Goal: Find specific page/section: Find specific page/section

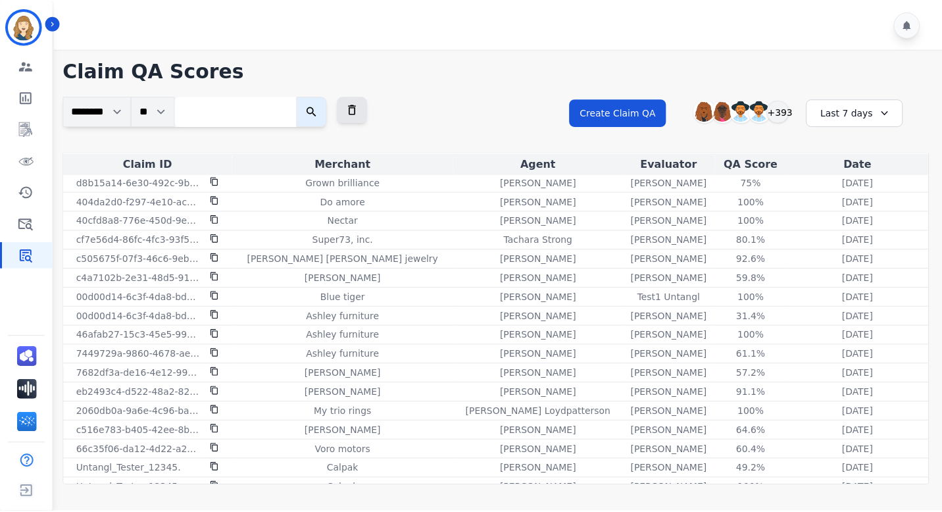
scroll to position [1520, 0]
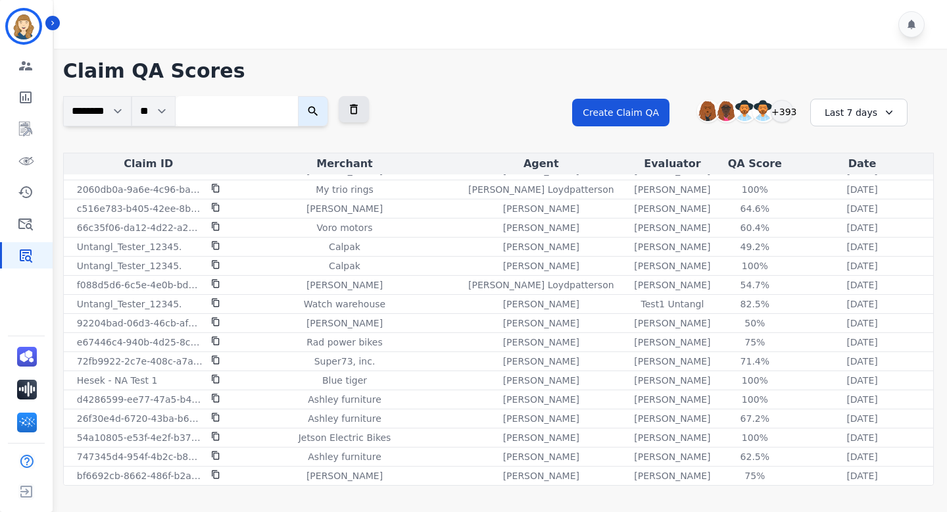
click at [781, 104] on div "Last 7 days" at bounding box center [858, 113] width 97 height 28
click at [781, 222] on li "Last 30 days" at bounding box center [867, 224] width 66 height 13
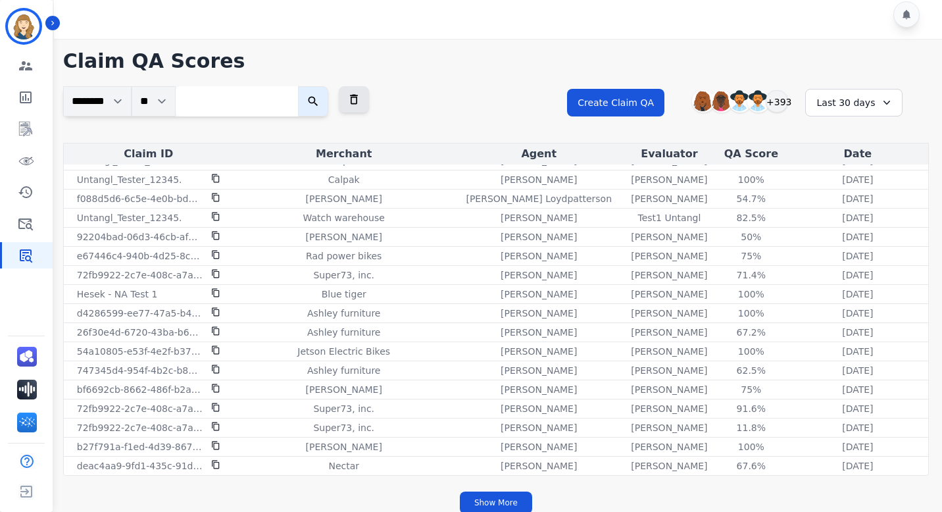
scroll to position [19, 0]
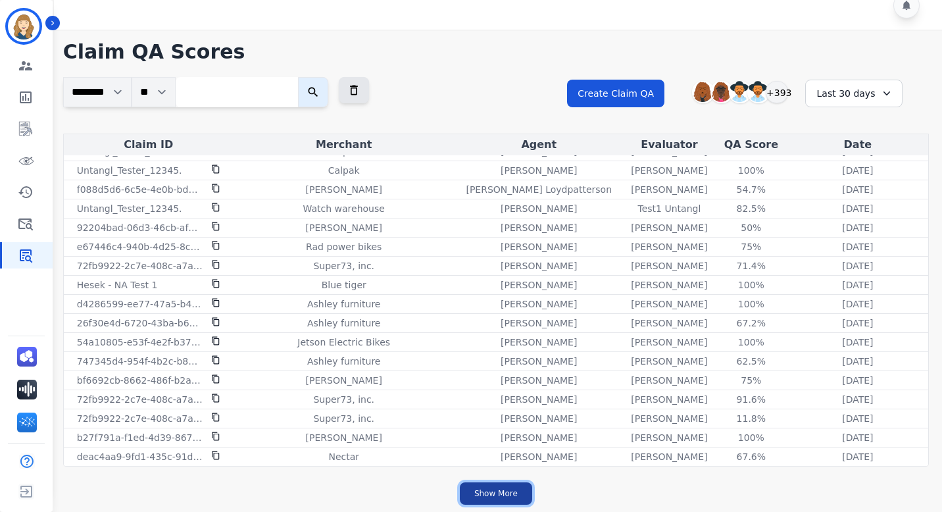
click at [497, 489] on button "Show More" at bounding box center [496, 493] width 72 height 22
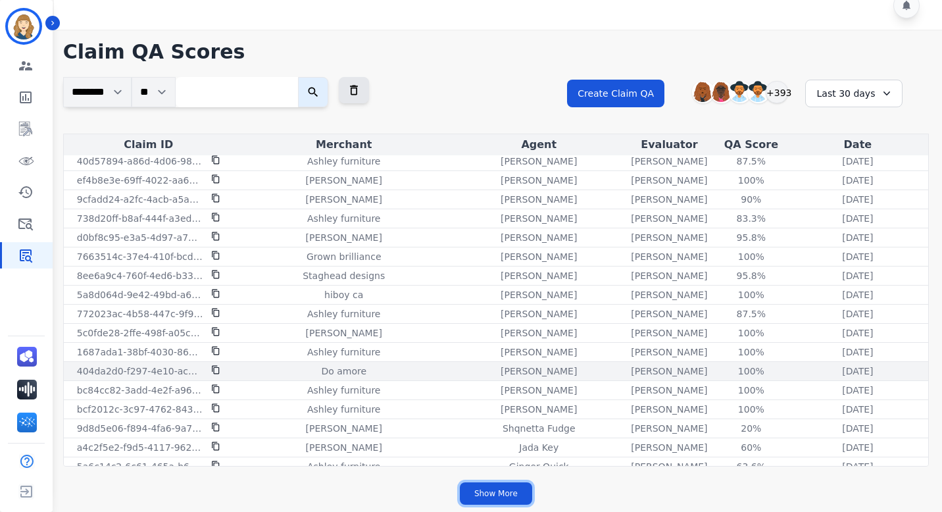
scroll to position [3503, 0]
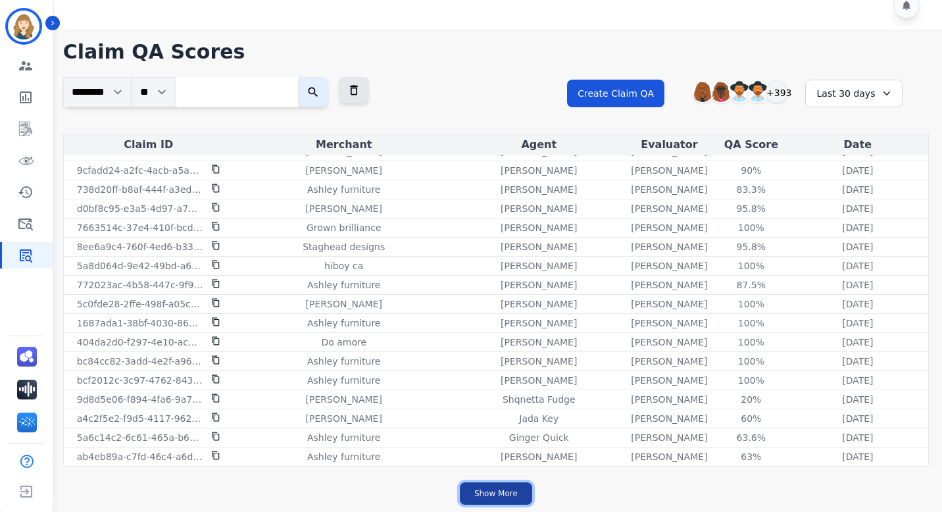
click at [495, 491] on button "Show More" at bounding box center [496, 493] width 72 height 22
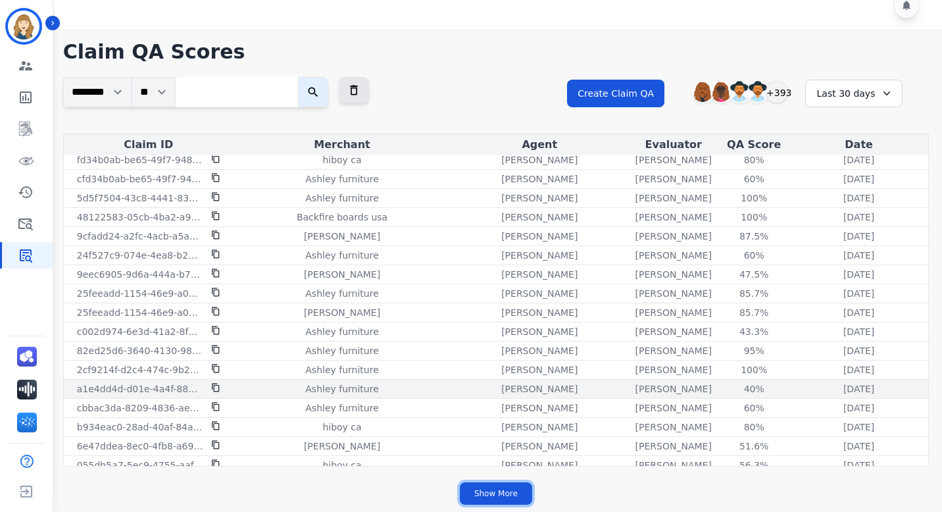
scroll to position [5410, 0]
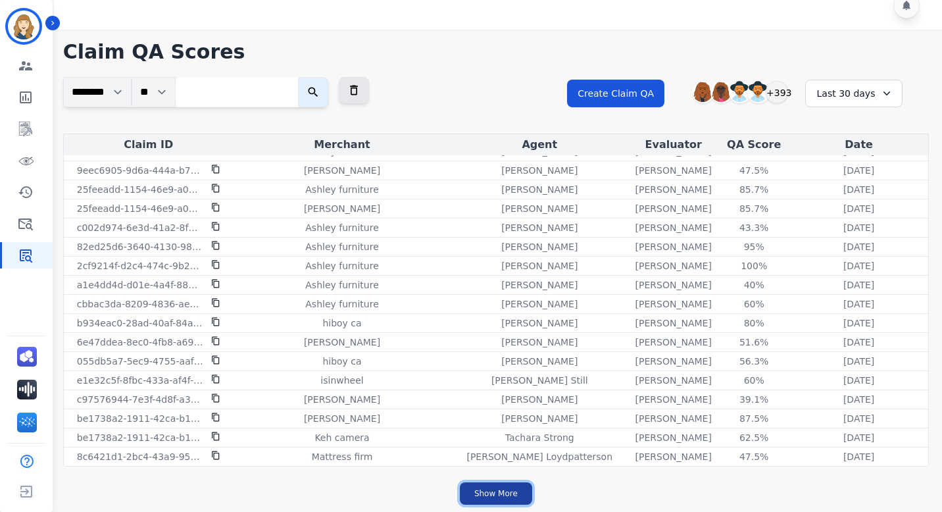
click at [504, 489] on button "Show More" at bounding box center [496, 493] width 72 height 22
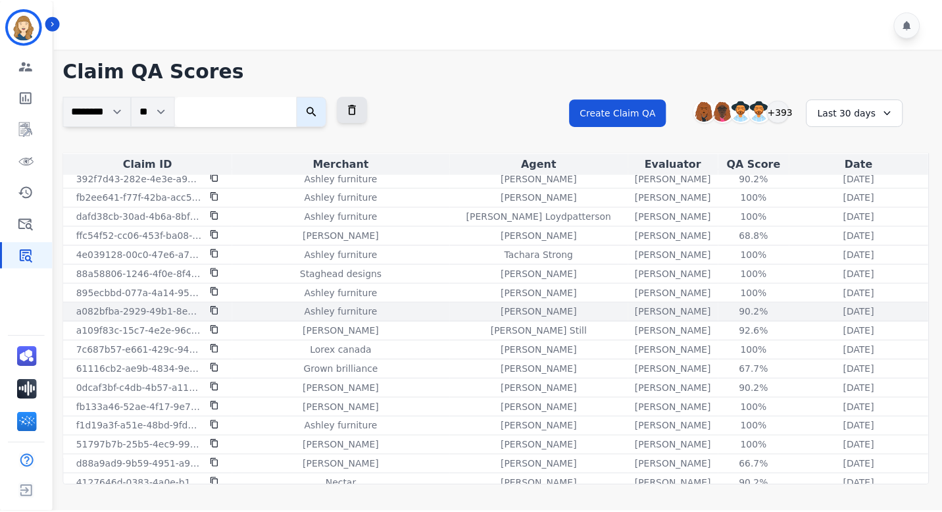
scroll to position [6592, 0]
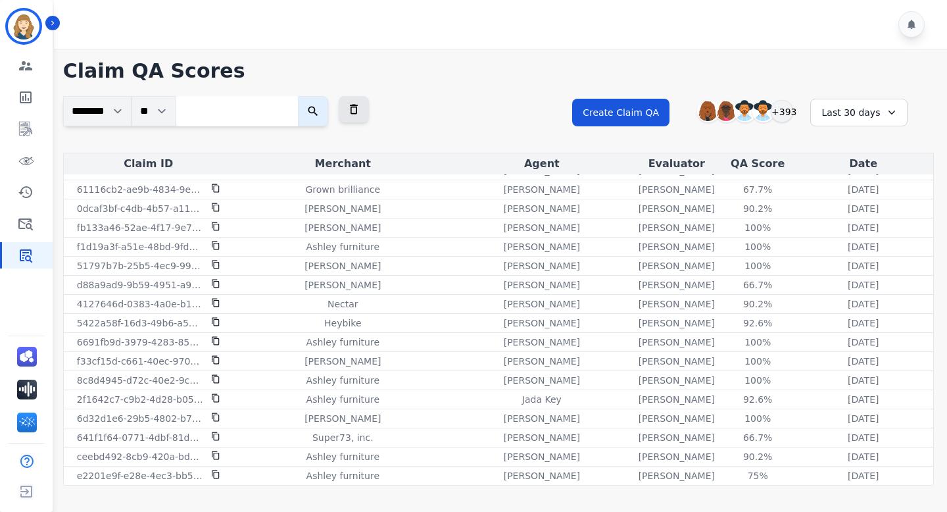
click at [781, 120] on div "Last 30 days" at bounding box center [858, 113] width 97 height 28
click at [781, 235] on li "Last 90 days" at bounding box center [867, 239] width 66 height 13
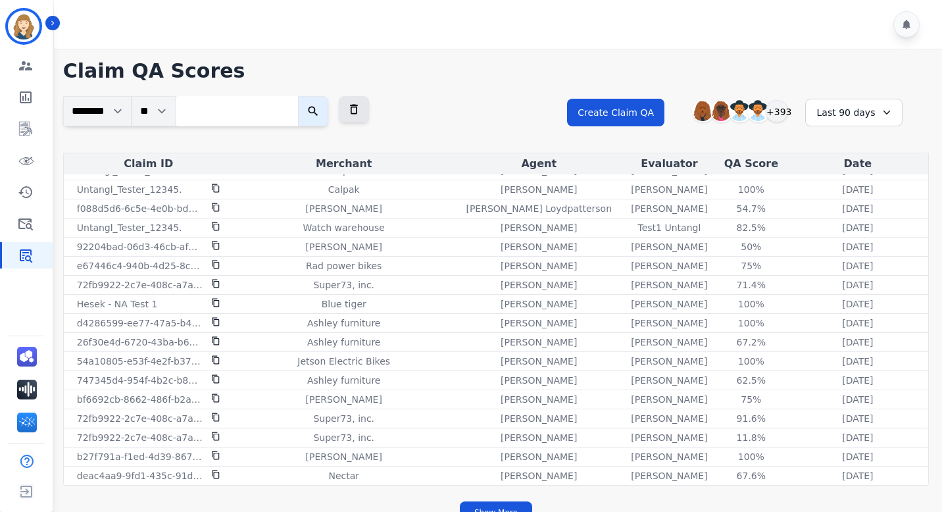
scroll to position [19, 0]
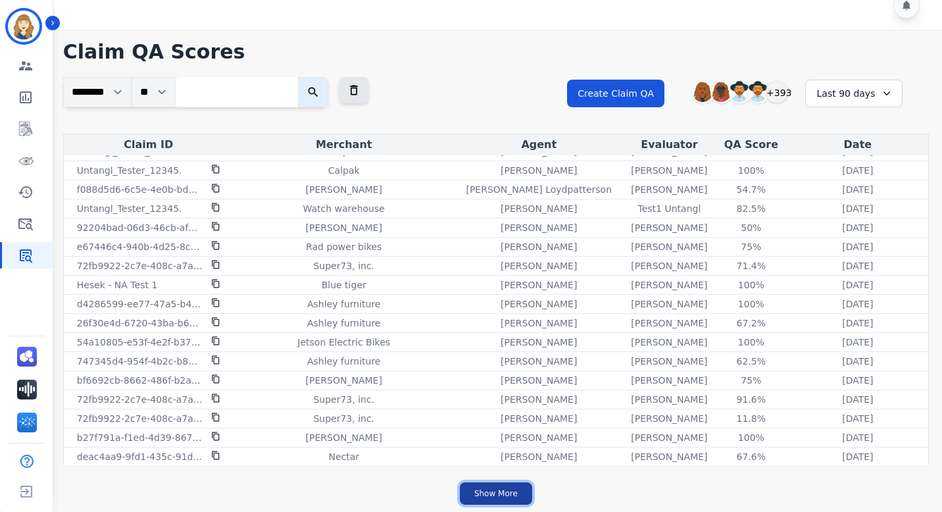
click at [501, 491] on button "Show More" at bounding box center [496, 493] width 72 height 22
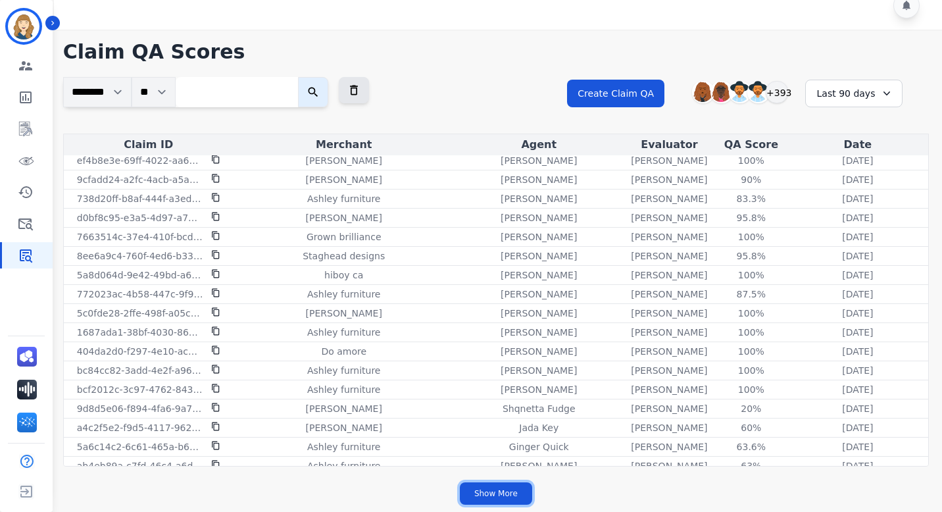
scroll to position [3503, 0]
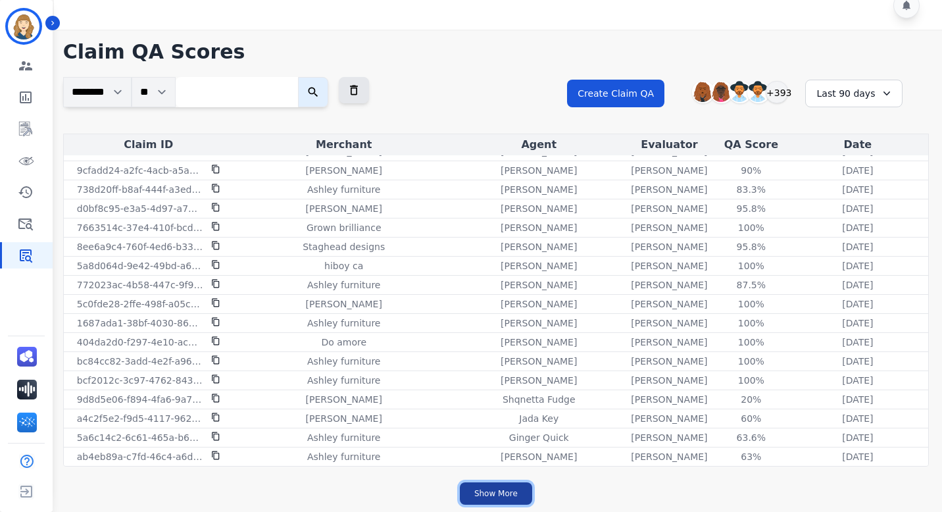
click at [514, 483] on button "Show More" at bounding box center [496, 493] width 72 height 22
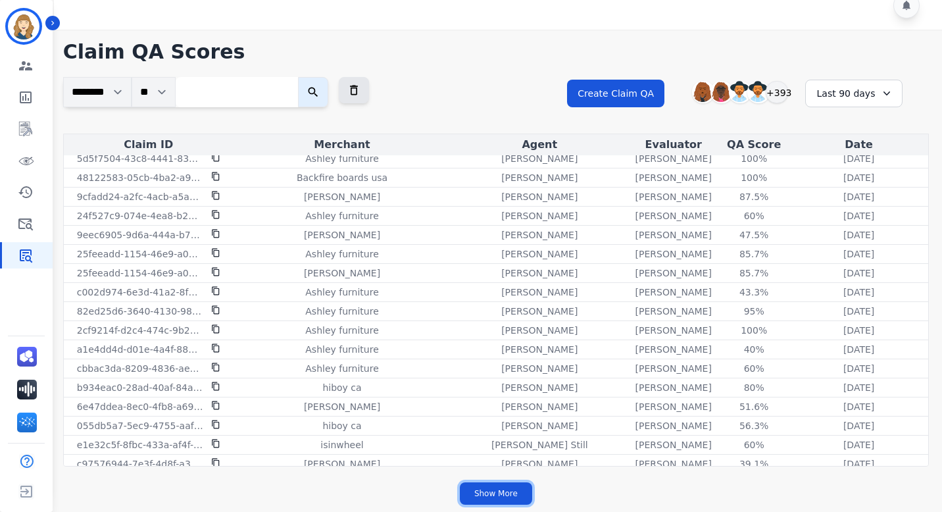
scroll to position [5410, 0]
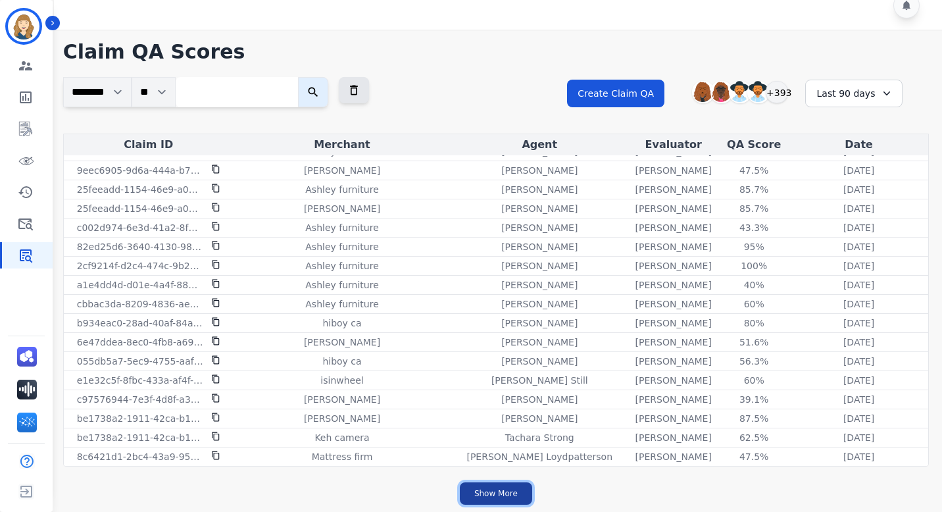
click at [497, 488] on button "Show More" at bounding box center [496, 493] width 72 height 22
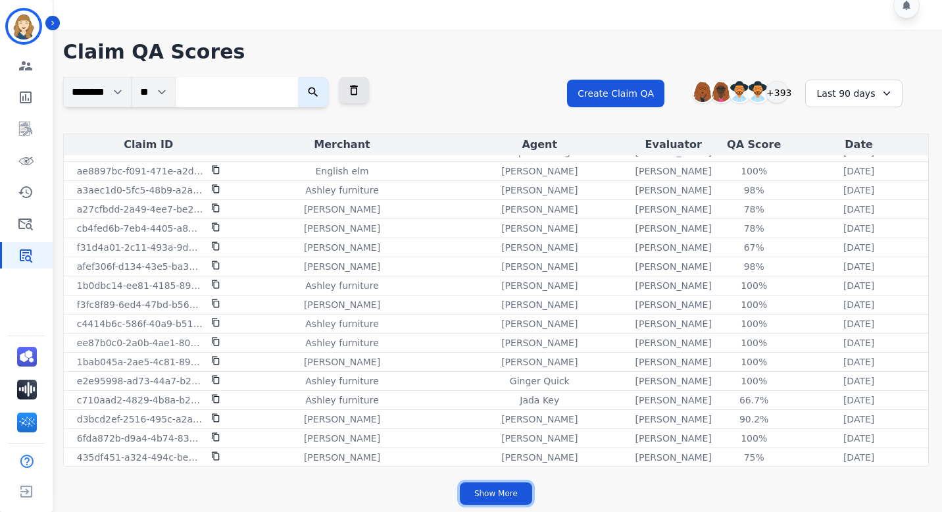
scroll to position [7317, 0]
click at [517, 494] on button "Show More" at bounding box center [496, 493] width 72 height 22
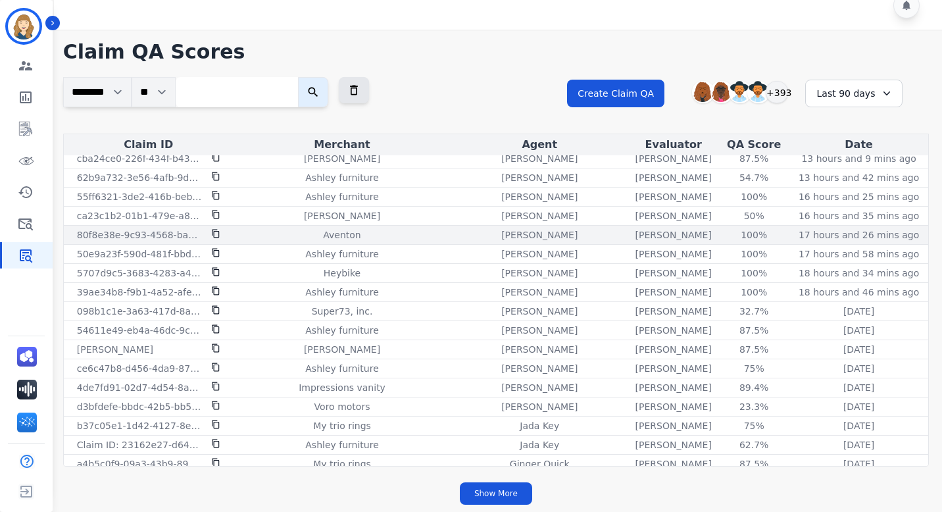
scroll to position [0, 0]
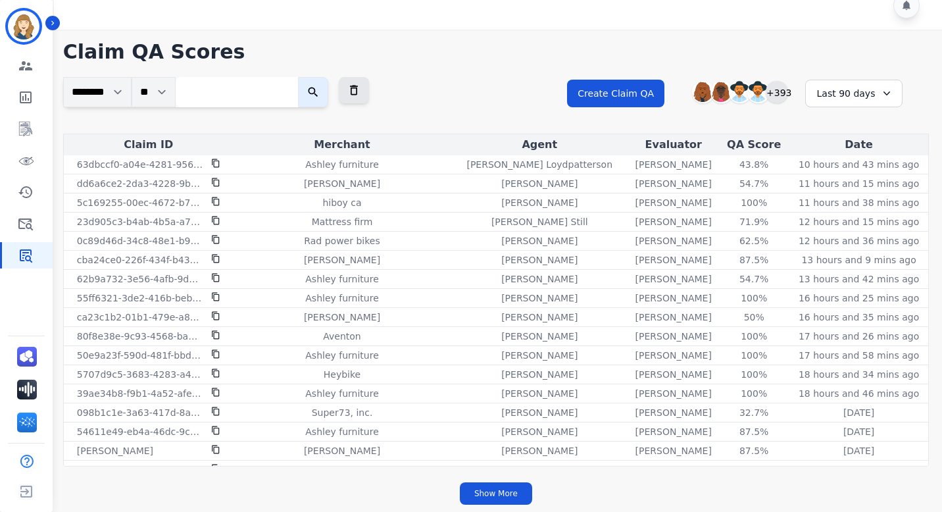
click at [779, 97] on div "+393" at bounding box center [776, 92] width 22 height 22
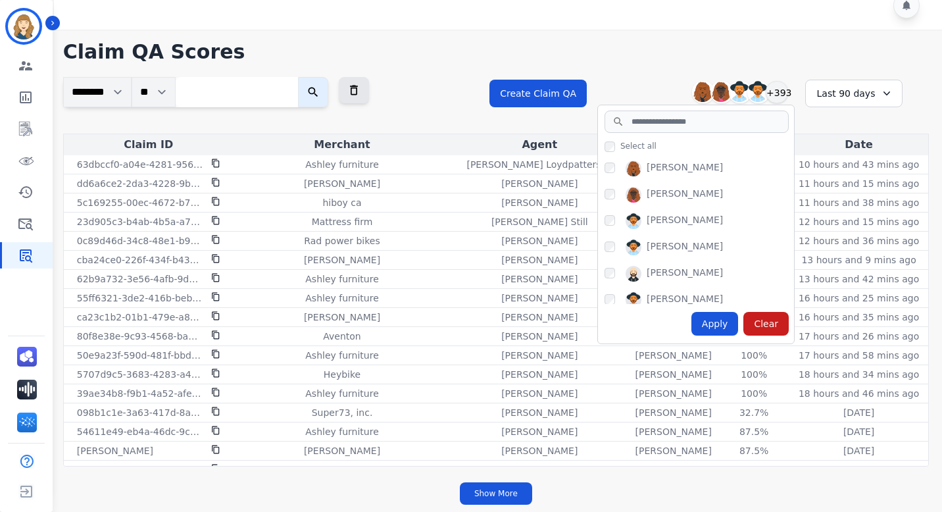
scroll to position [14, 0]
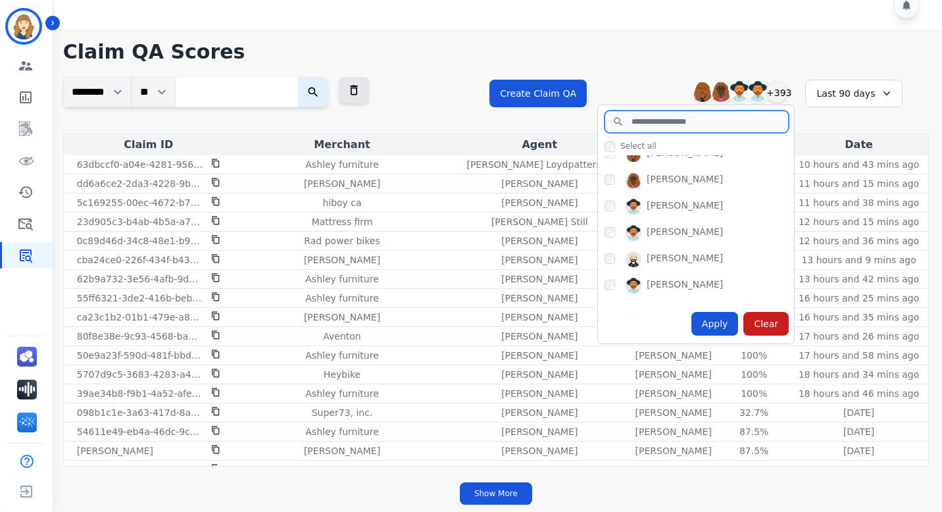
click at [662, 124] on input "search" at bounding box center [696, 121] width 184 height 22
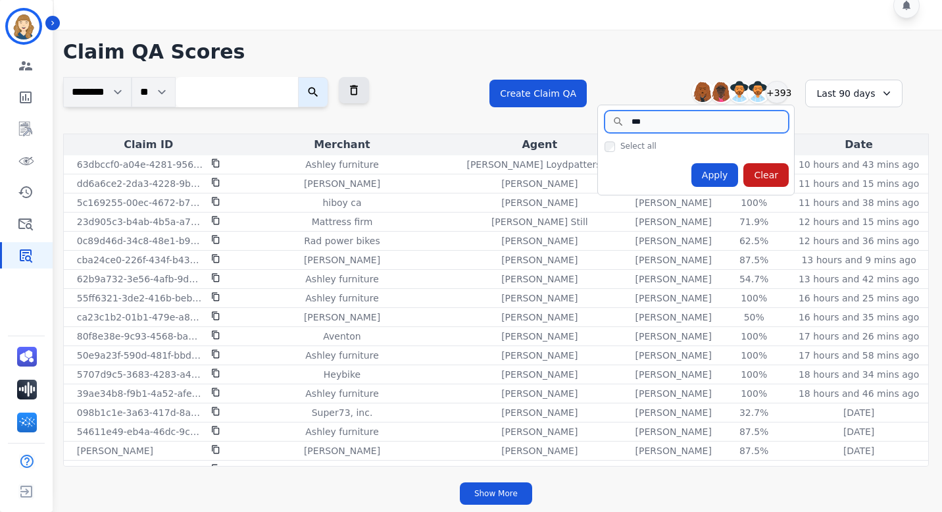
scroll to position [0, 0]
type input "*"
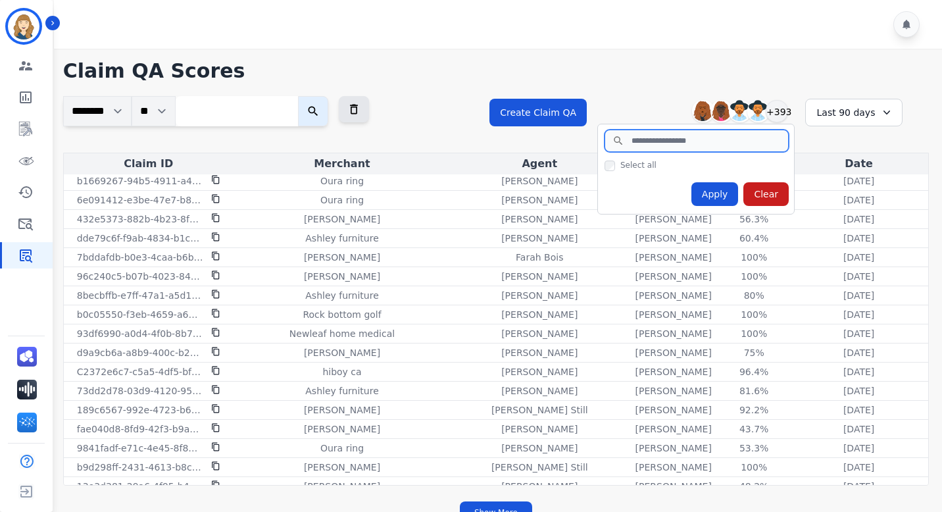
scroll to position [942, 0]
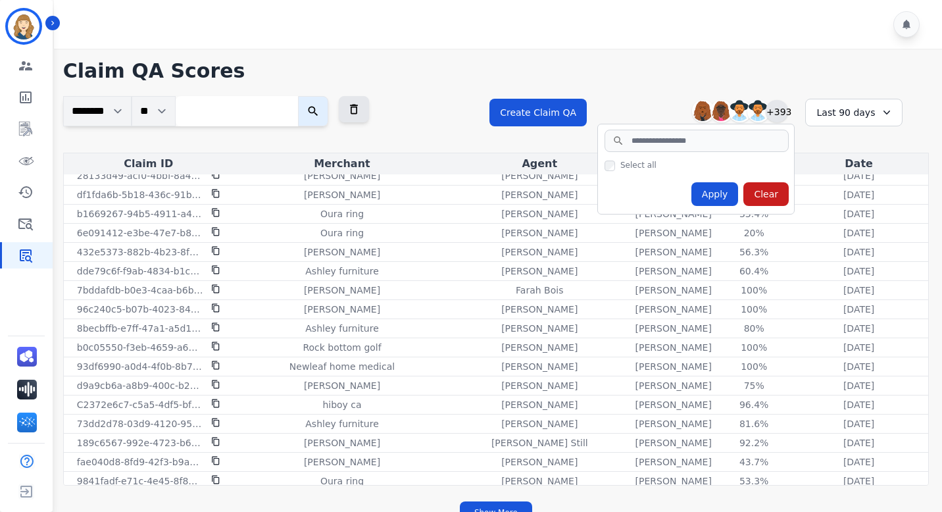
click at [779, 110] on div "+393" at bounding box center [776, 111] width 22 height 22
click at [746, 114] on img at bounding box center [739, 111] width 21 height 21
click at [770, 113] on div "+393" at bounding box center [776, 111] width 22 height 22
click at [771, 197] on div "Clear" at bounding box center [765, 194] width 45 height 24
click at [761, 195] on div "Clear" at bounding box center [765, 194] width 45 height 24
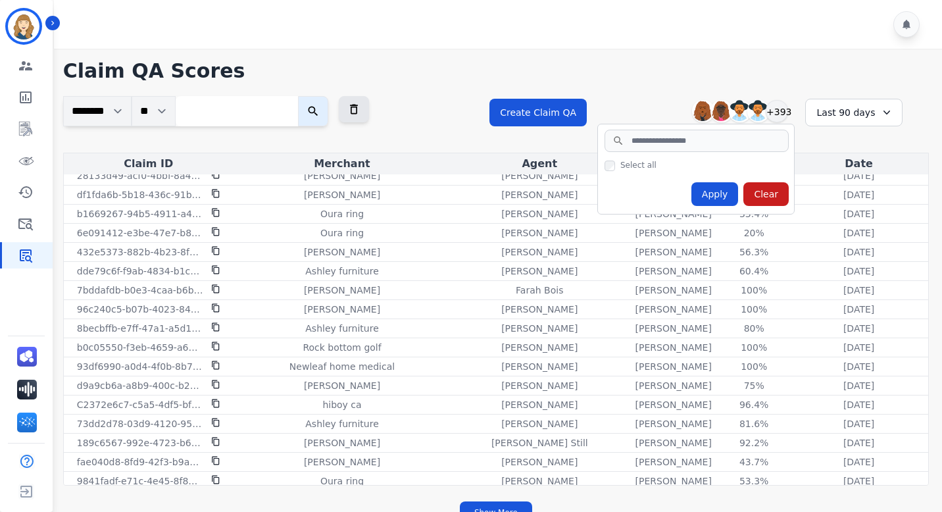
click at [699, 60] on h1 "Claim QA Scores" at bounding box center [495, 71] width 865 height 24
click at [661, 71] on h1 "Claim QA Scores" at bounding box center [495, 71] width 865 height 24
click at [719, 189] on div "Apply" at bounding box center [714, 194] width 47 height 24
click at [605, 72] on h1 "Claim QA Scores" at bounding box center [495, 71] width 865 height 24
click at [27, 226] on icon "Sidebar" at bounding box center [26, 224] width 16 height 16
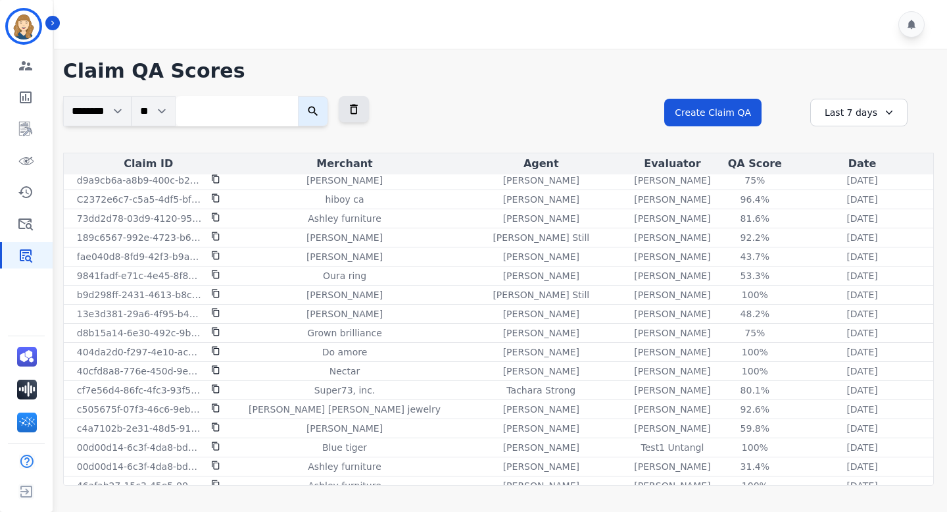
scroll to position [1386, 0]
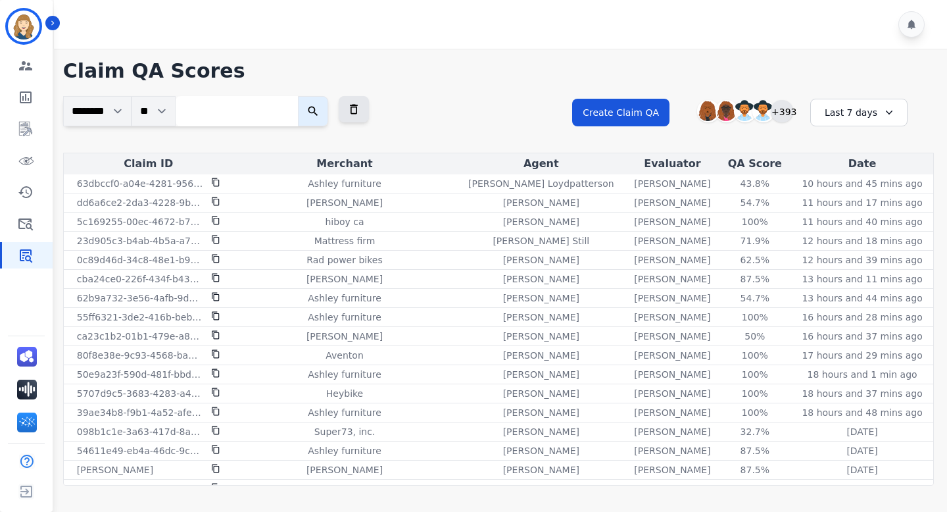
click at [788, 114] on div "+393" at bounding box center [782, 111] width 22 height 22
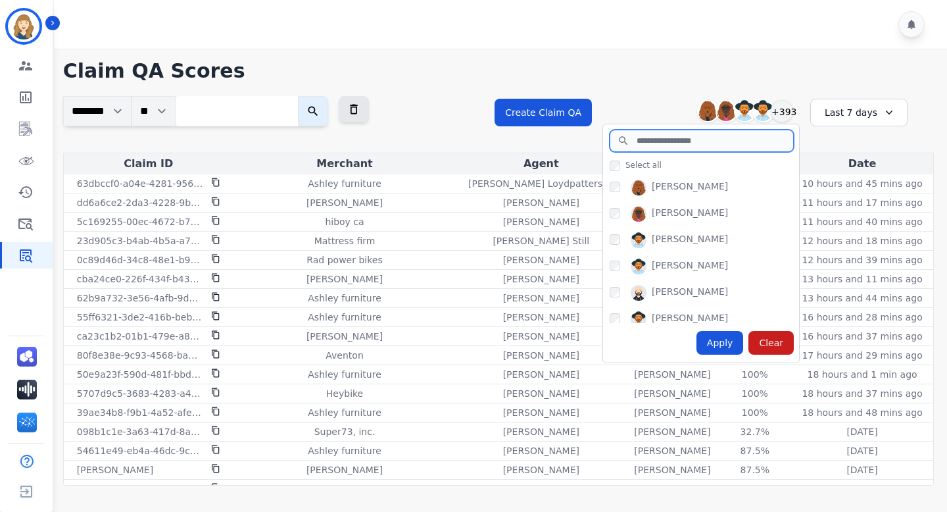
click at [680, 143] on input "search" at bounding box center [702, 141] width 184 height 22
type input "*"
click at [650, 107] on div "[PERSON_NAME] [PERSON_NAME] [PERSON_NAME] [PERSON_NAME] +393" at bounding box center [700, 111] width 197 height 25
